Goal: Information Seeking & Learning: Learn about a topic

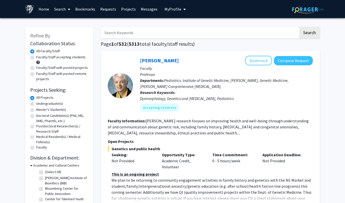
click at [142, 33] on input "Search Keywords" at bounding box center [200, 33] width 198 height 12
type input "clinical hours"
click at [299, 27] on button "Search" at bounding box center [309, 33] width 21 height 12
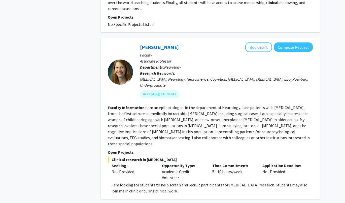
scroll to position [440, 0]
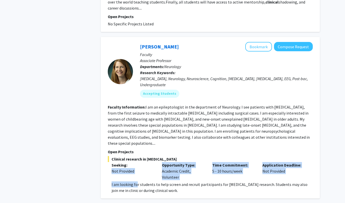
drag, startPoint x: 110, startPoint y: 173, endPoint x: 135, endPoint y: 180, distance: 25.9
click at [135, 180] on div "Clinical research in [MEDICAL_DATA] Seeking: Not Provided Opportunity Type: Aca…" at bounding box center [210, 175] width 205 height 38
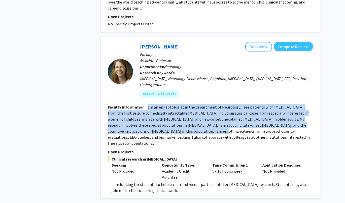
drag, startPoint x: 135, startPoint y: 180, endPoint x: 167, endPoint y: 130, distance: 58.6
click at [167, 130] on fg-read-more "I am an epileptologist in the department of Neurology. I see patients with [MED…" at bounding box center [209, 125] width 202 height 41
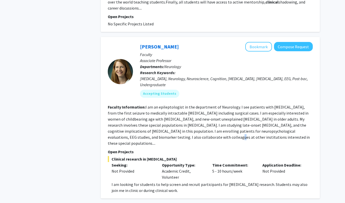
drag, startPoint x: 167, startPoint y: 130, endPoint x: 164, endPoint y: 134, distance: 5.4
click at [164, 134] on section "Faculty Information: I am an epileptologist in the department of Neurology. I s…" at bounding box center [210, 125] width 205 height 42
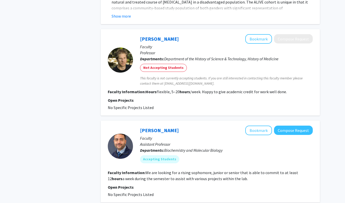
scroll to position [834, 0]
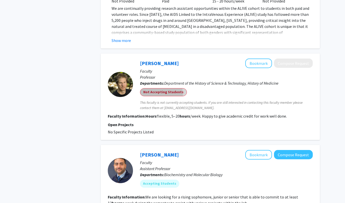
click at [143, 88] on mat-chip "Not Accepting Students" at bounding box center [163, 92] width 47 height 8
click at [149, 89] on mat-chip "Not Accepting Students" at bounding box center [163, 92] width 47 height 8
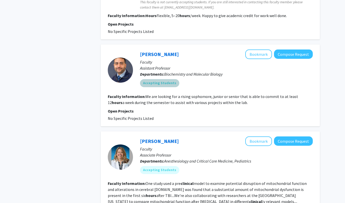
click at [153, 79] on mat-chip "Accepting Students" at bounding box center [159, 83] width 39 height 8
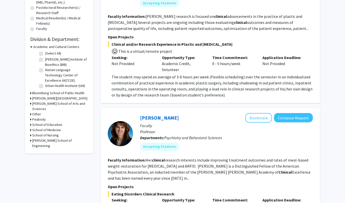
scroll to position [112, 0]
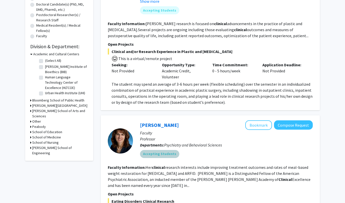
click at [153, 155] on mat-chip "Accepting Students" at bounding box center [159, 154] width 39 height 8
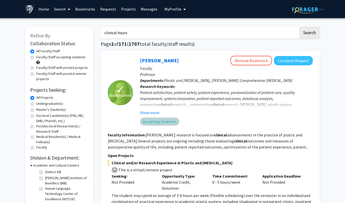
click at [153, 126] on mat-chip "Accepting Students" at bounding box center [159, 122] width 39 height 8
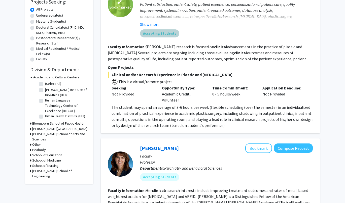
scroll to position [89, 0]
click at [52, 142] on div "Other" at bounding box center [59, 144] width 58 height 5
click at [53, 135] on h3 "[PERSON_NAME] School of Arts and Sciences" at bounding box center [60, 136] width 56 height 11
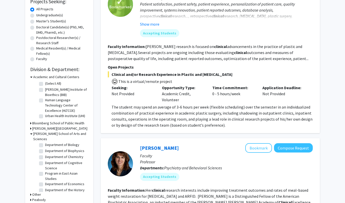
scroll to position [38, 0]
click at [45, 149] on label "Department of Biophysics" at bounding box center [64, 151] width 39 height 5
click at [45, 149] on input "Department of Biophysics" at bounding box center [46, 150] width 3 height 3
checkbox input "true"
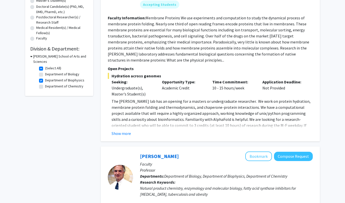
scroll to position [97, 0]
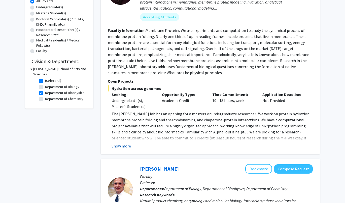
click at [121, 147] on button "Show more" at bounding box center [121, 146] width 19 height 6
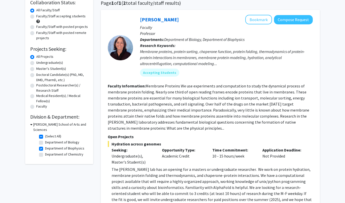
scroll to position [0, 0]
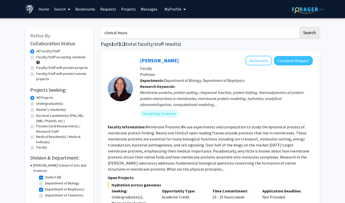
drag, startPoint x: 136, startPoint y: 31, endPoint x: 65, endPoint y: 44, distance: 72.4
click at [45, 187] on label "Department of Biophysics" at bounding box center [64, 189] width 39 height 5
click at [45, 187] on input "Department of Biophysics" at bounding box center [46, 188] width 3 height 3
checkbox input "false"
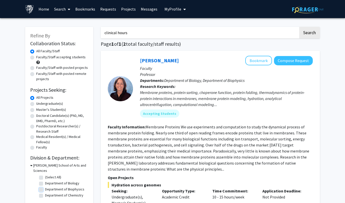
checkbox input "false"
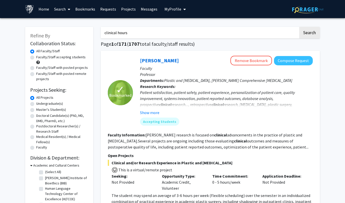
drag, startPoint x: 135, startPoint y: 31, endPoint x: 112, endPoint y: 29, distance: 23.8
click at [112, 29] on input "clinical hours" at bounding box center [200, 33] width 198 height 12
type input "c"
type input "g"
click at [299, 27] on button "Search" at bounding box center [309, 33] width 21 height 12
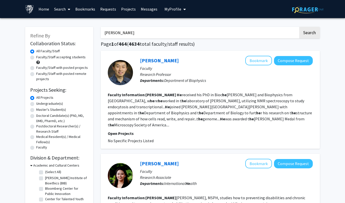
drag, startPoint x: 119, startPoint y: 32, endPoint x: 43, endPoint y: 46, distance: 77.4
type input "genetics"
click at [299, 27] on button "Search" at bounding box center [309, 33] width 21 height 12
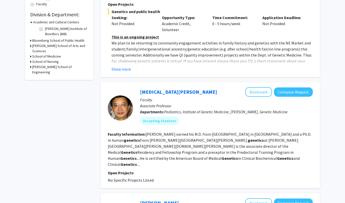
scroll to position [146, 0]
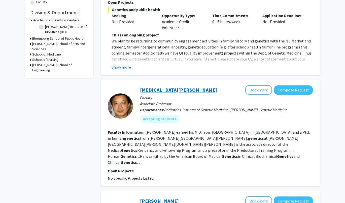
click at [153, 87] on link "[MEDICAL_DATA][PERSON_NAME]" at bounding box center [178, 90] width 77 height 6
